Goal: Information Seeking & Learning: Learn about a topic

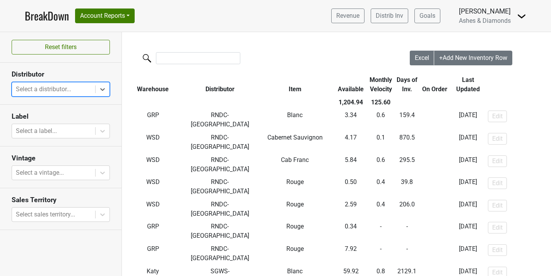
click at [82, 88] on div at bounding box center [53, 89] width 75 height 11
click at [50, 11] on link "BreakDown" at bounding box center [47, 16] width 44 height 16
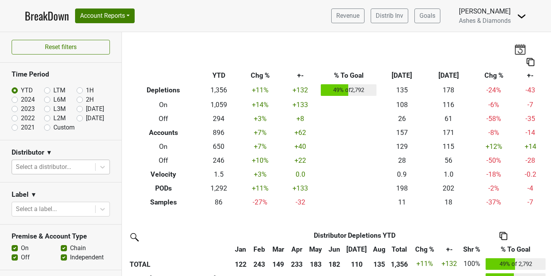
click at [72, 164] on div at bounding box center [53, 167] width 75 height 11
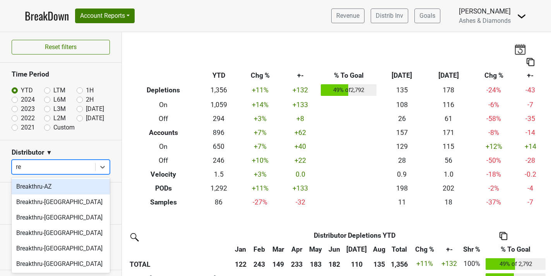
type input "r"
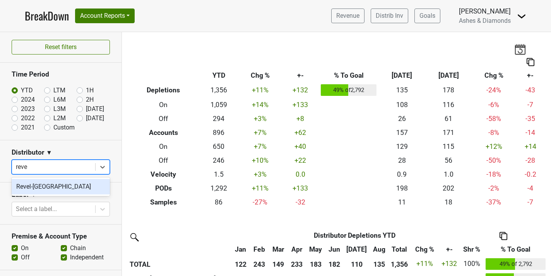
type input "revel"
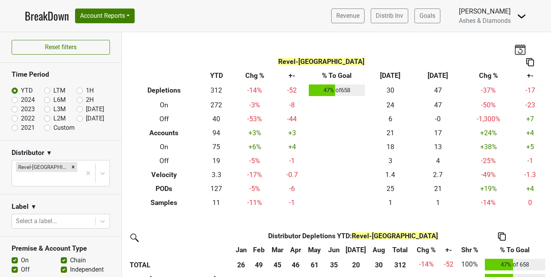
click at [53, 89] on label "LTM" at bounding box center [59, 90] width 12 height 9
click at [50, 89] on input "LTM" at bounding box center [59, 90] width 31 height 8
radio input "true"
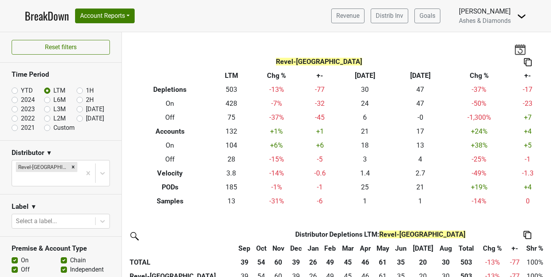
click at [321, 68] on th "Revel-CA" at bounding box center [319, 62] width 383 height 14
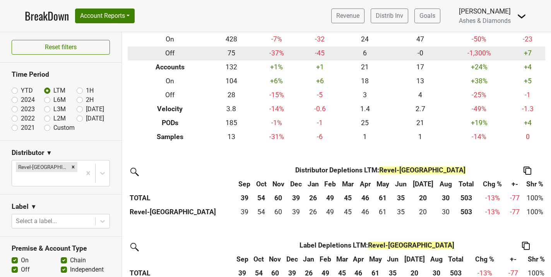
scroll to position [57, 0]
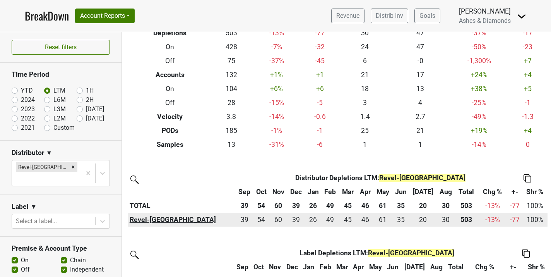
click at [145, 224] on th "Revel-CA" at bounding box center [182, 220] width 108 height 14
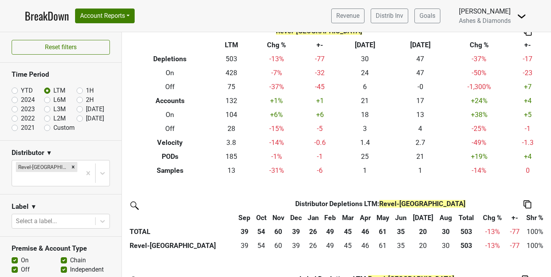
scroll to position [31, 0]
click at [21, 89] on label "YTD" at bounding box center [27, 90] width 12 height 9
click at [13, 89] on input "YTD" at bounding box center [27, 90] width 31 height 8
radio input "true"
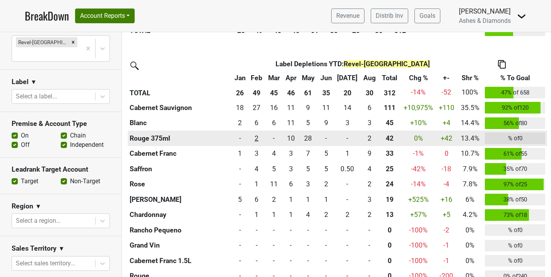
scroll to position [250, 0]
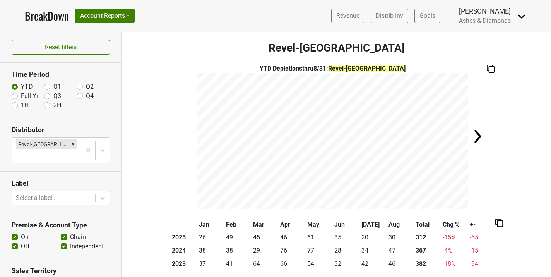
click at [478, 136] on img at bounding box center [477, 136] width 15 height 15
click at [21, 95] on label "Full Yr" at bounding box center [29, 95] width 17 height 9
click at [15, 95] on input "Full Yr" at bounding box center [15, 95] width 6 height 8
radio input "true"
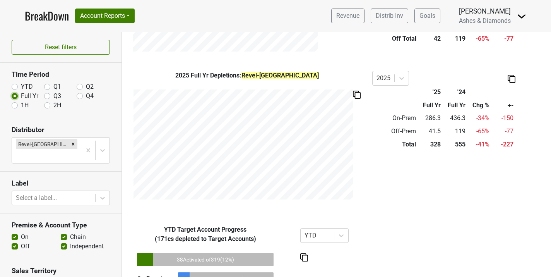
scroll to position [428, 0]
